Goal: Find specific page/section: Find specific page/section

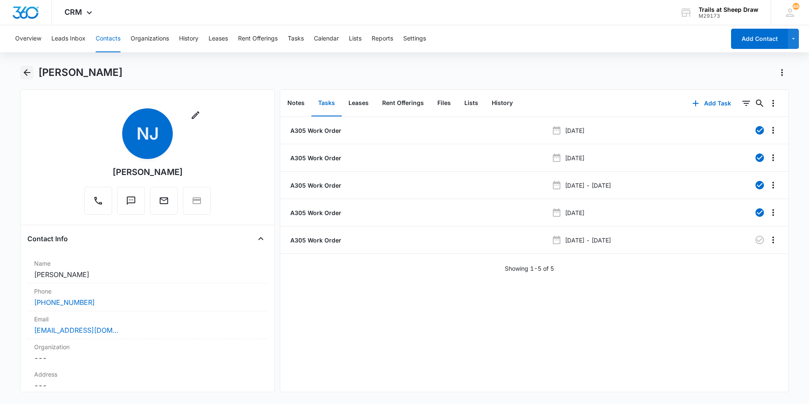
click at [29, 73] on icon "Back" at bounding box center [27, 72] width 10 height 10
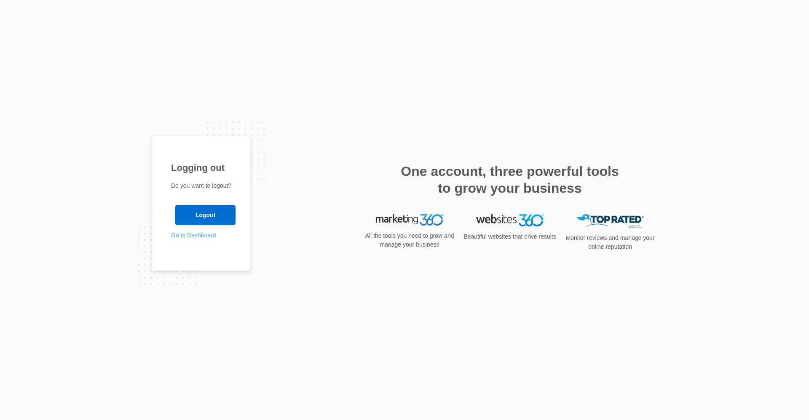
click at [208, 235] on link "Go to Dashboard" at bounding box center [193, 235] width 45 height 7
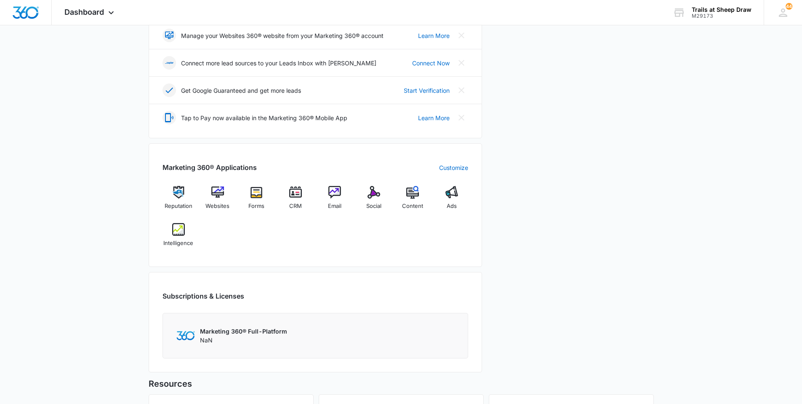
scroll to position [211, 0]
click at [289, 202] on div "CRM" at bounding box center [296, 200] width 32 height 30
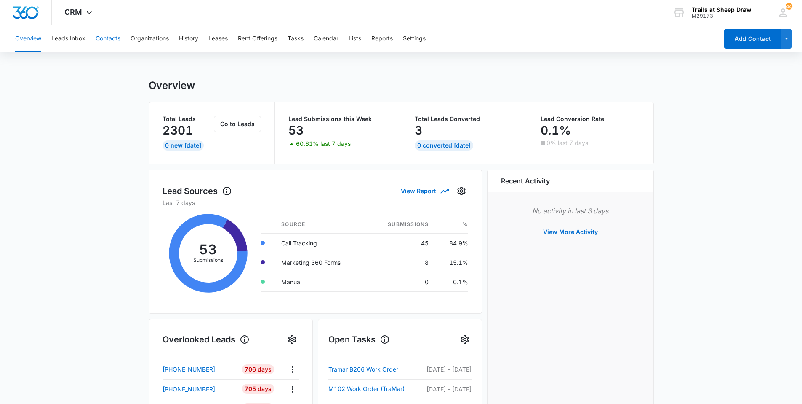
click at [109, 35] on button "Contacts" at bounding box center [108, 38] width 25 height 27
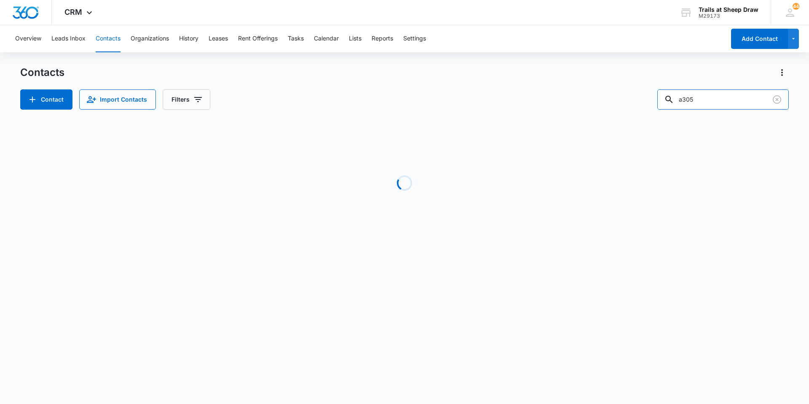
drag, startPoint x: 399, startPoint y: 95, endPoint x: 234, endPoint y: 89, distance: 165.3
click at [241, 91] on div "Contact Import Contacts Filters a305" at bounding box center [404, 99] width 768 height 20
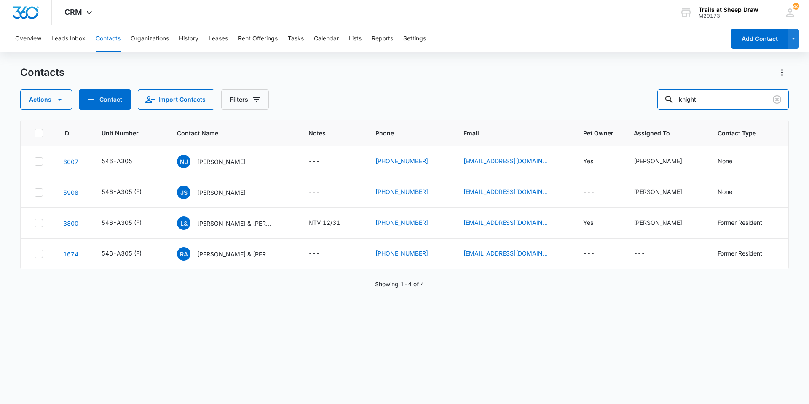
type input "knight"
